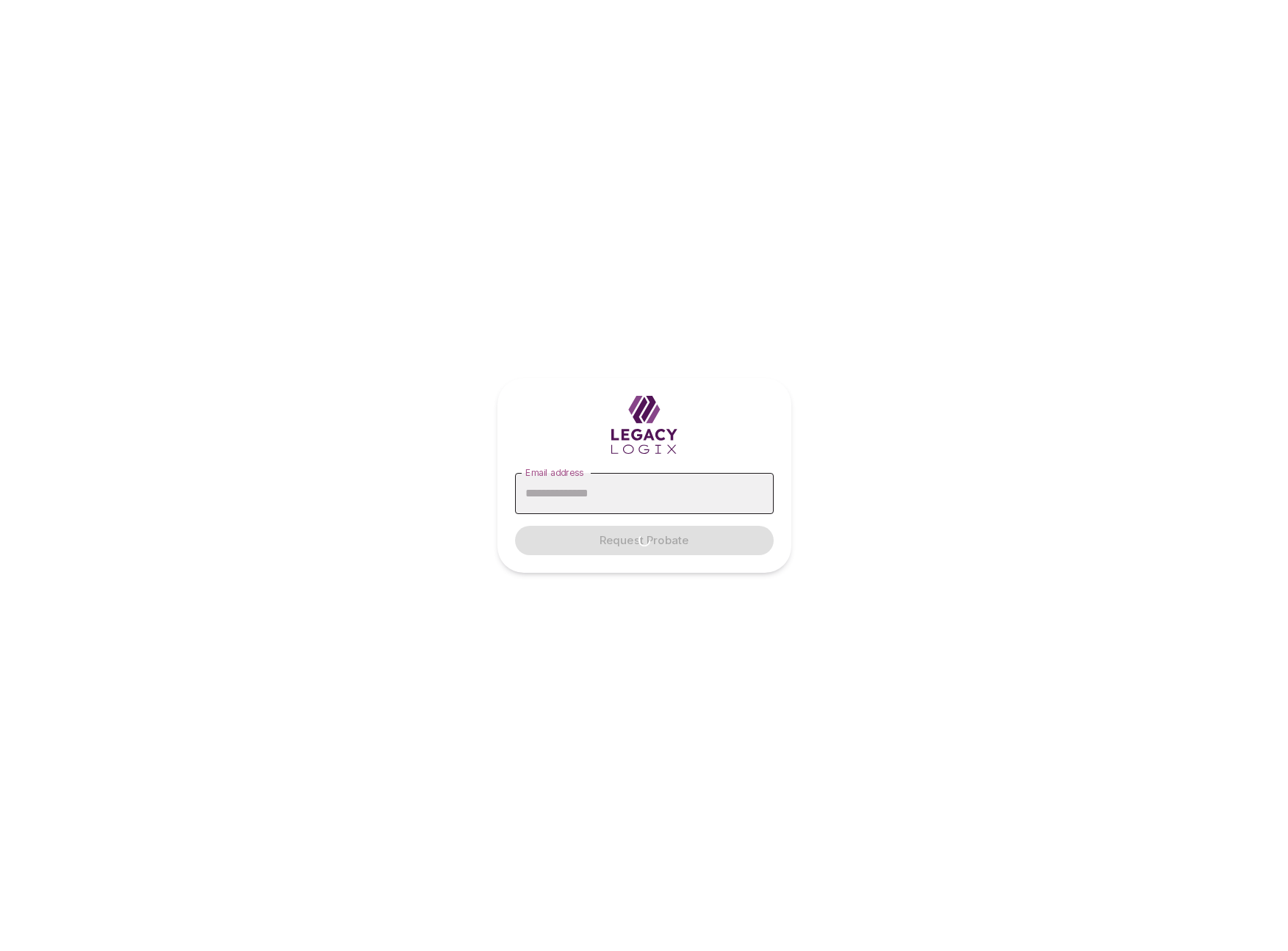
click at [626, 495] on input "Email address" at bounding box center [644, 494] width 258 height 41
click at [576, 491] on input "Email address" at bounding box center [644, 494] width 258 height 41
type input "**********"
click at [515, 526] on button "Request Probate" at bounding box center [644, 540] width 258 height 29
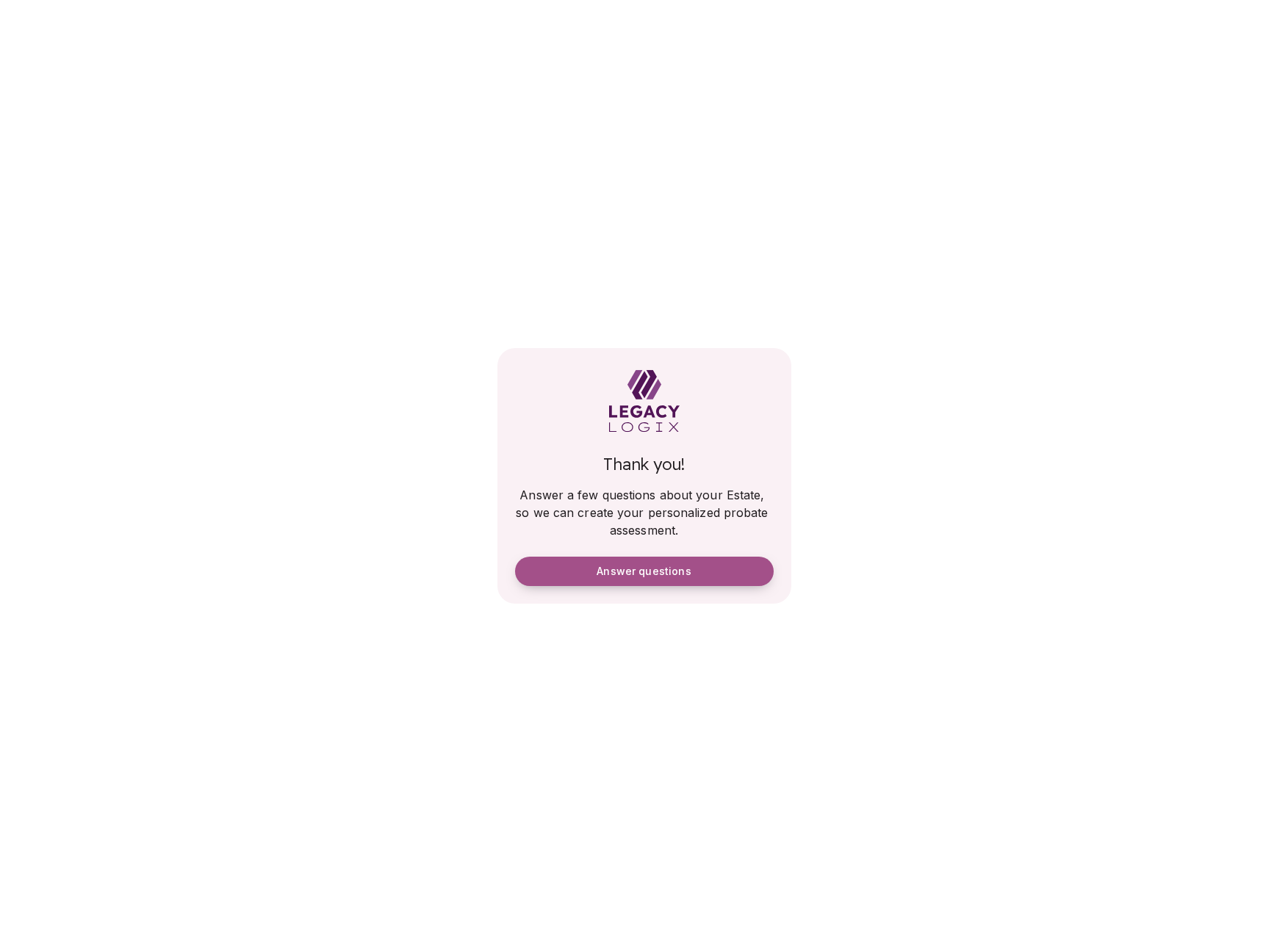
click at [637, 565] on span "Answer questions" at bounding box center [643, 571] width 94 height 13
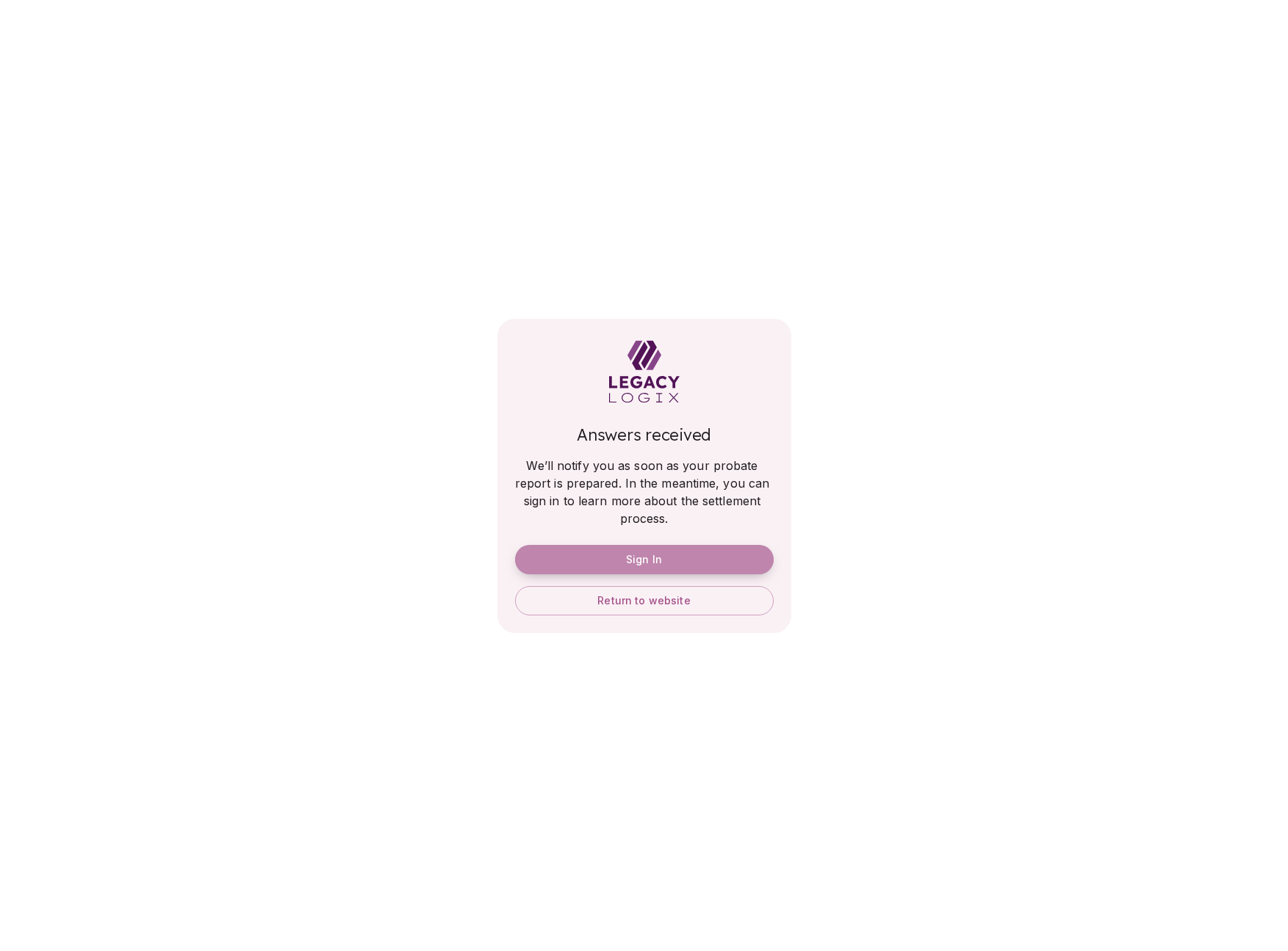
click at [659, 559] on span "Sign In" at bounding box center [644, 560] width 36 height 13
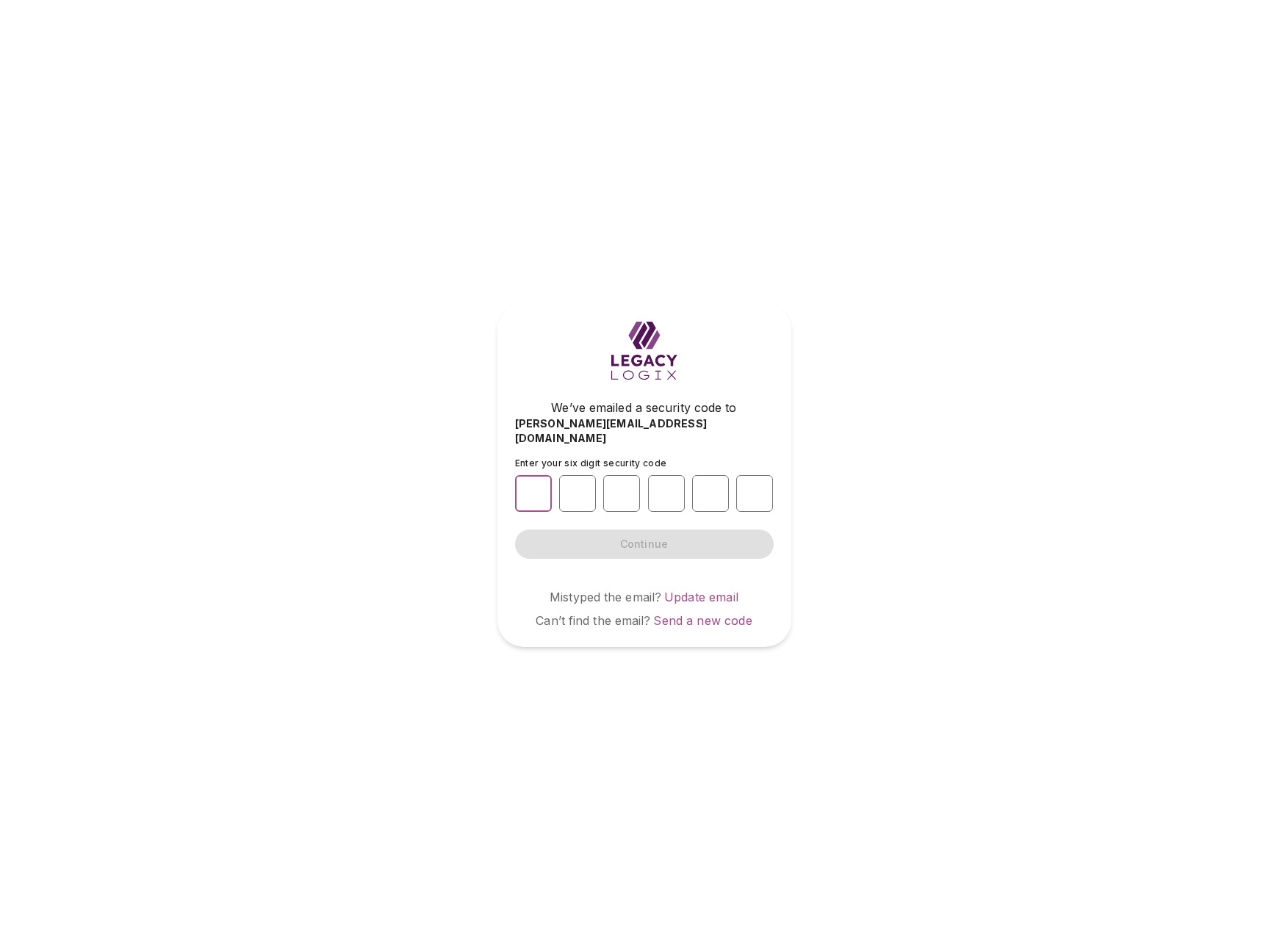
click at [533, 491] on input "number" at bounding box center [533, 493] width 37 height 37
type input "*"
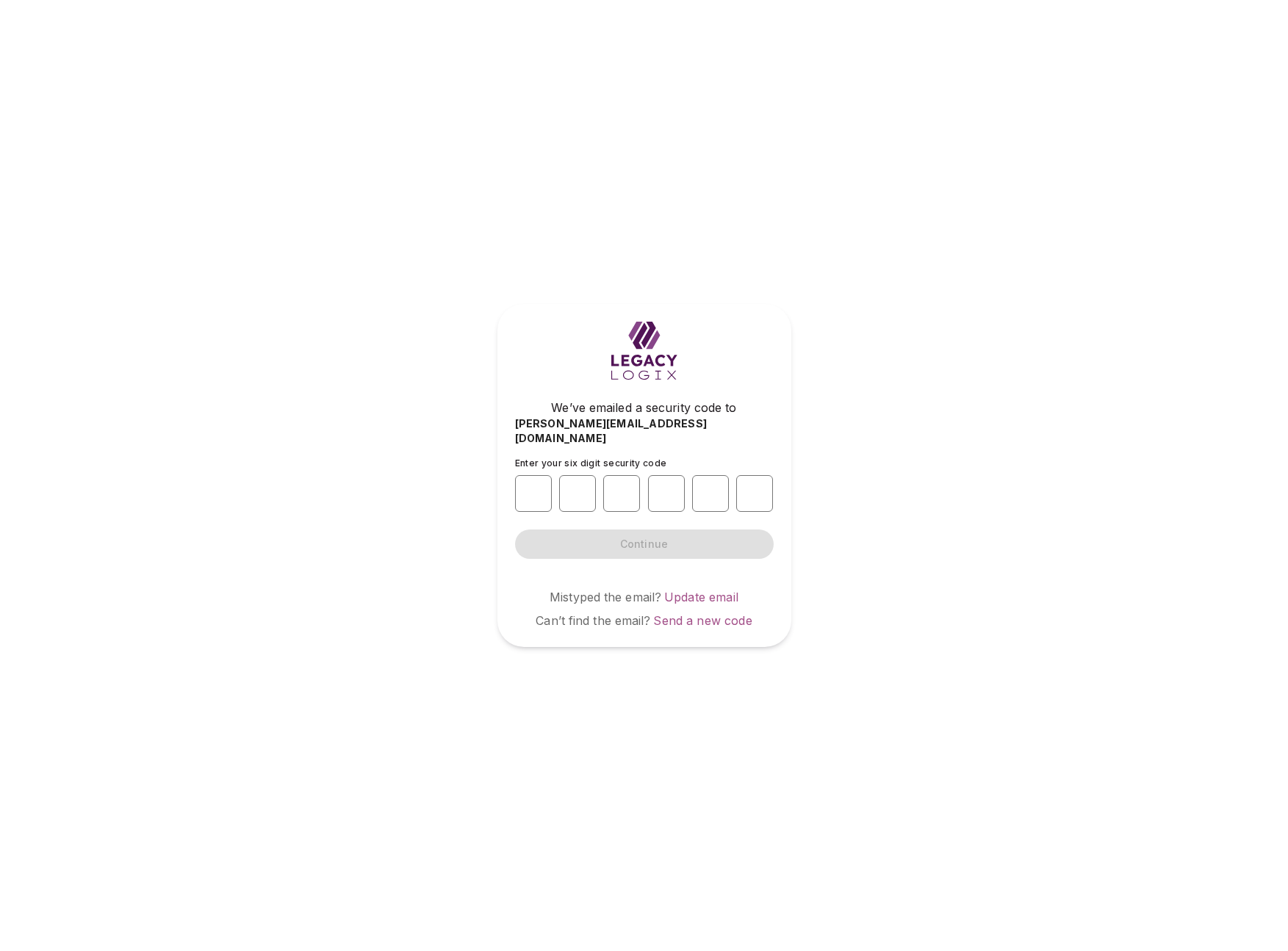
type input "*"
